Goal: Check status: Check status

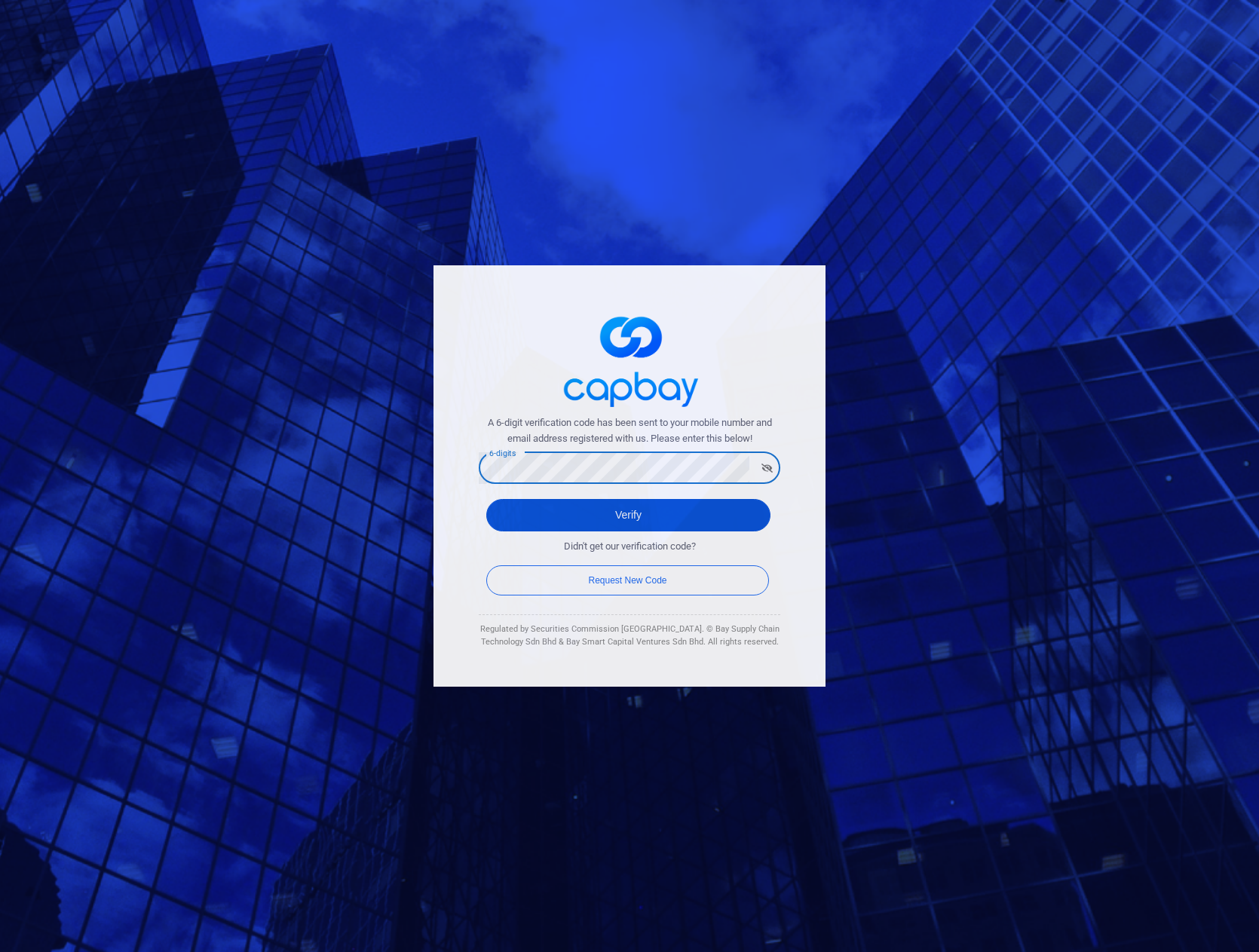
click at [629, 518] on button "Verify" at bounding box center [629, 515] width 284 height 32
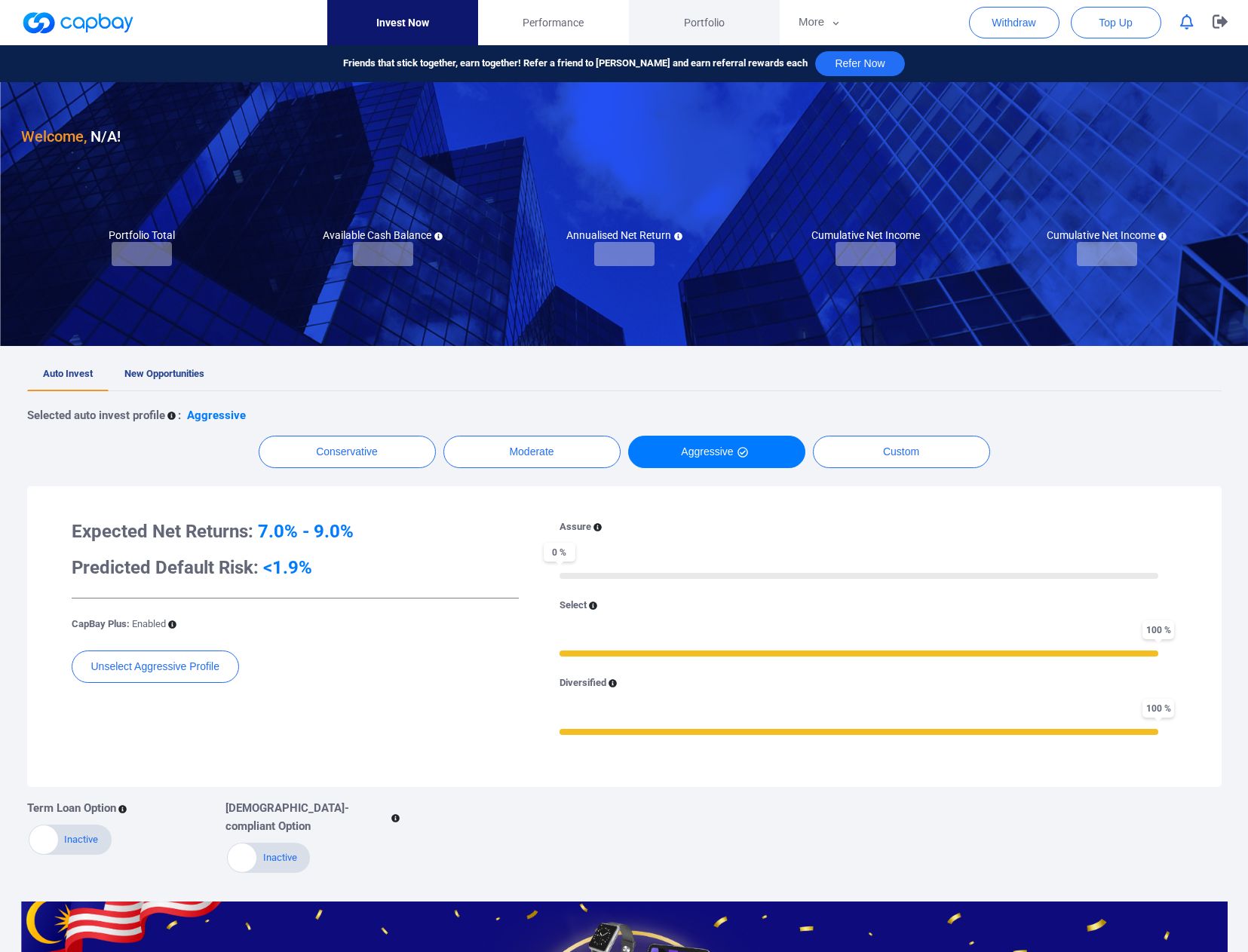
click at [696, 22] on span "Portfolio" at bounding box center [705, 23] width 41 height 17
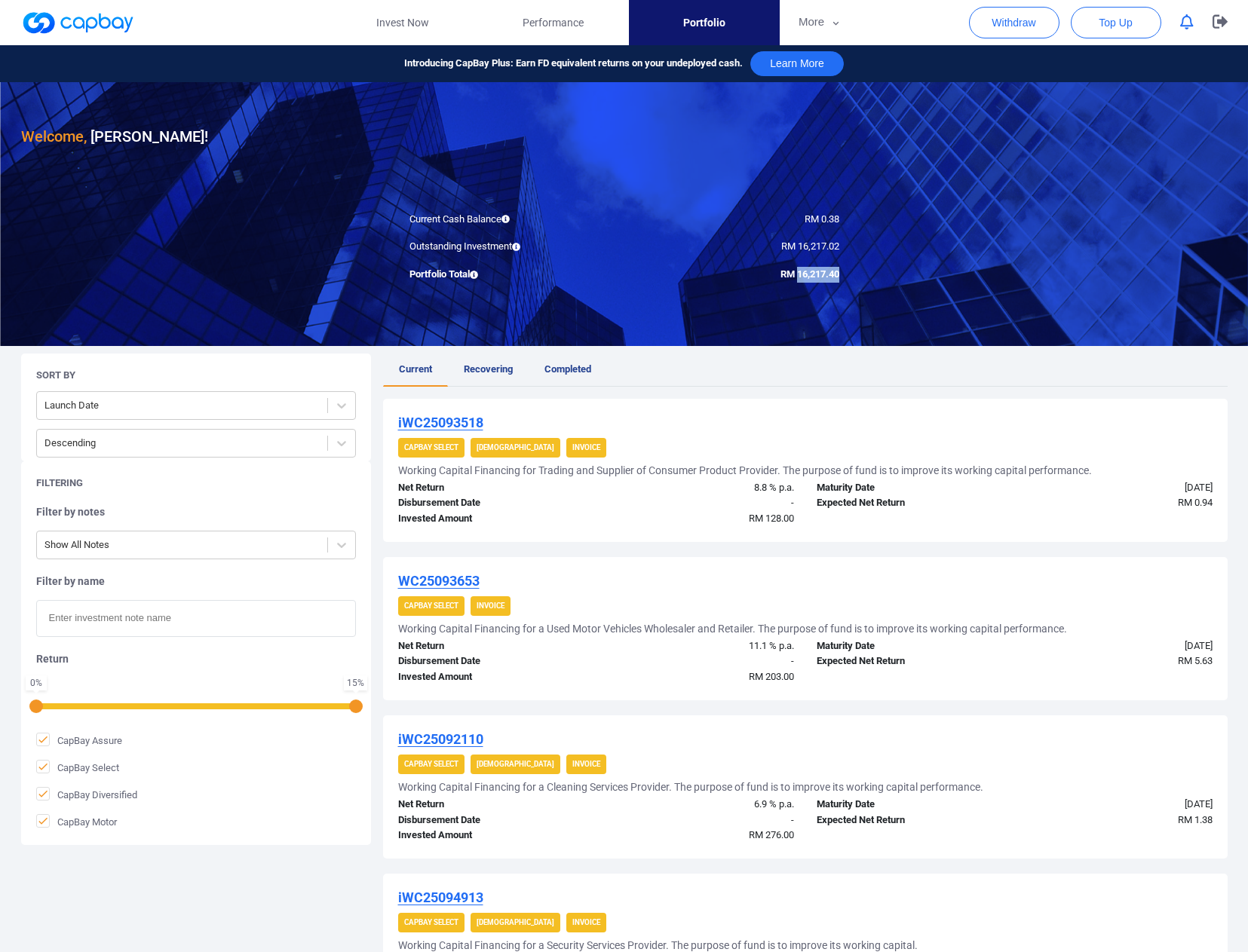
drag, startPoint x: 795, startPoint y: 274, endPoint x: 841, endPoint y: 279, distance: 46.3
click at [840, 279] on div "RM 16,217.40" at bounding box center [737, 275] width 226 height 16
copy span "16,217.40"
